Goal: Check status

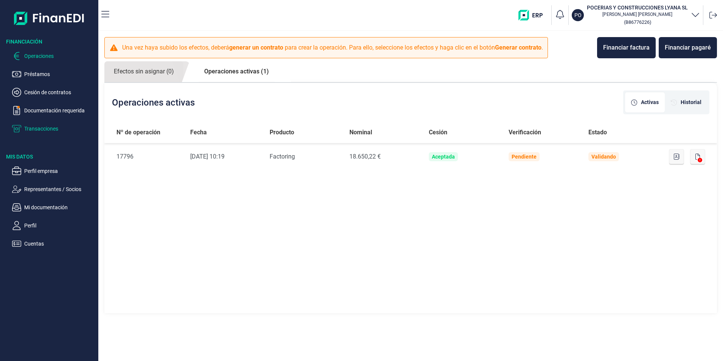
click at [37, 127] on p "Transacciones" at bounding box center [59, 128] width 71 height 9
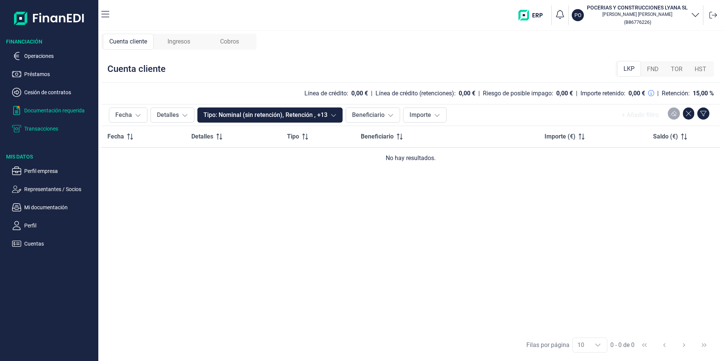
click at [35, 111] on p "Documentación requerida" at bounding box center [59, 110] width 71 height 9
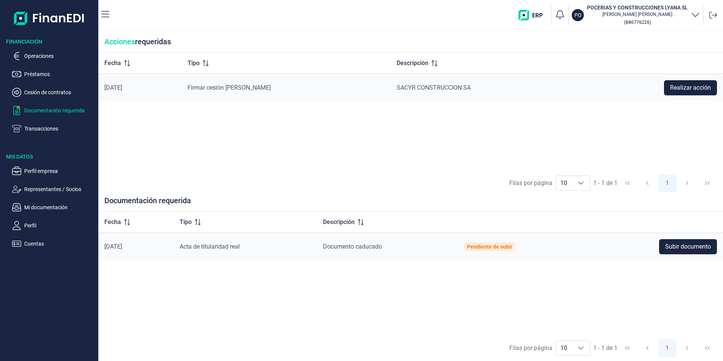
click at [44, 111] on p "Documentación requerida" at bounding box center [59, 110] width 71 height 9
click at [40, 127] on p "Transacciones" at bounding box center [59, 128] width 71 height 9
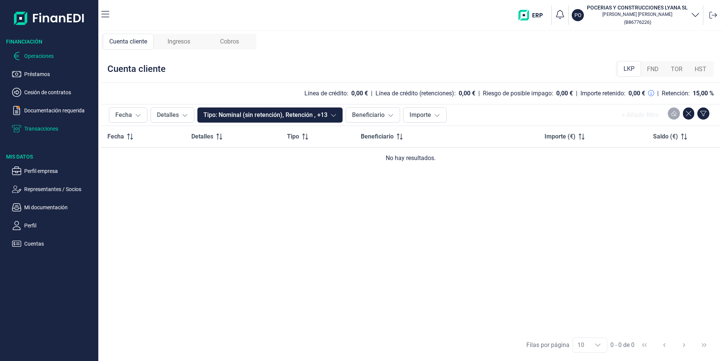
click at [36, 58] on p "Operaciones" at bounding box center [59, 55] width 71 height 9
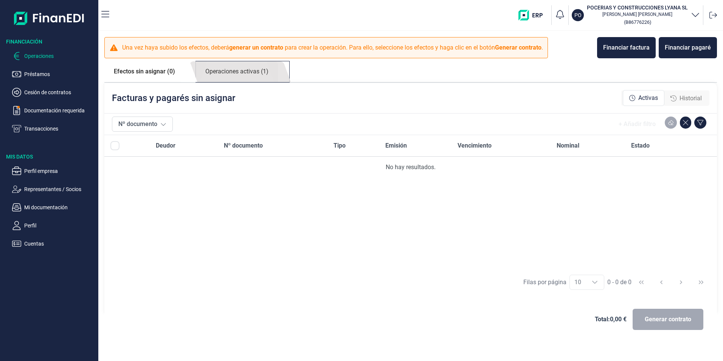
click at [252, 72] on link "Operaciones activas (1)" at bounding box center [237, 71] width 82 height 21
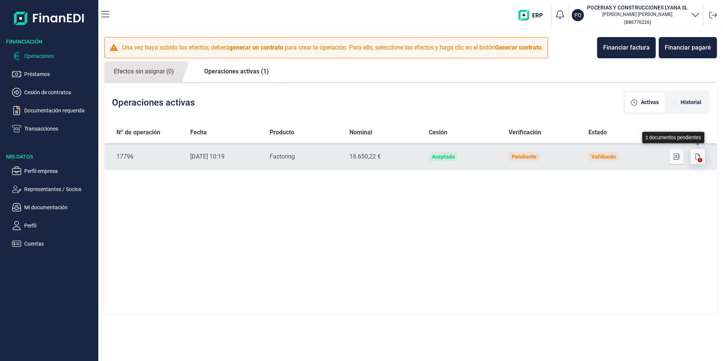
click at [697, 159] on icon "button" at bounding box center [698, 157] width 5 height 6
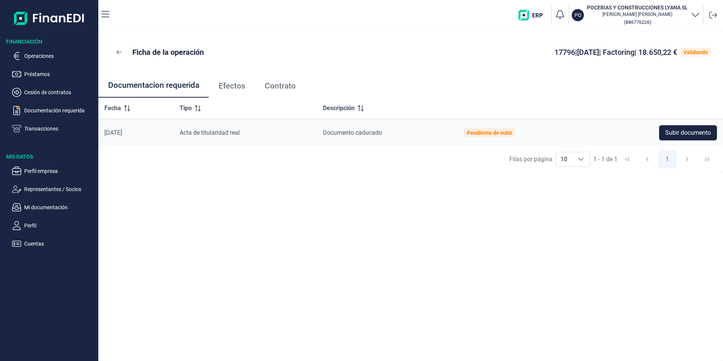
click at [278, 89] on span "Contrato" at bounding box center [280, 86] width 31 height 8
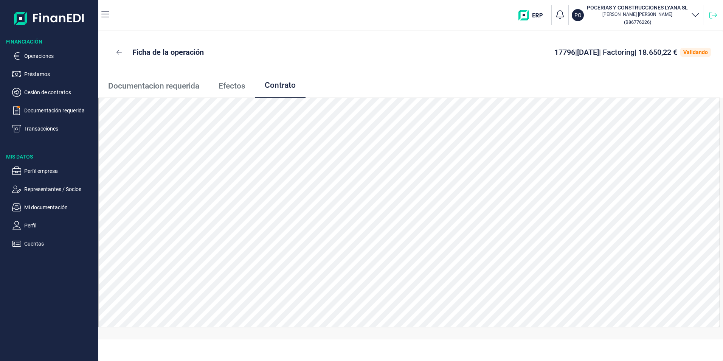
click at [714, 15] on icon at bounding box center [714, 15] width 8 height 8
